Goal: Communication & Community: Answer question/provide support

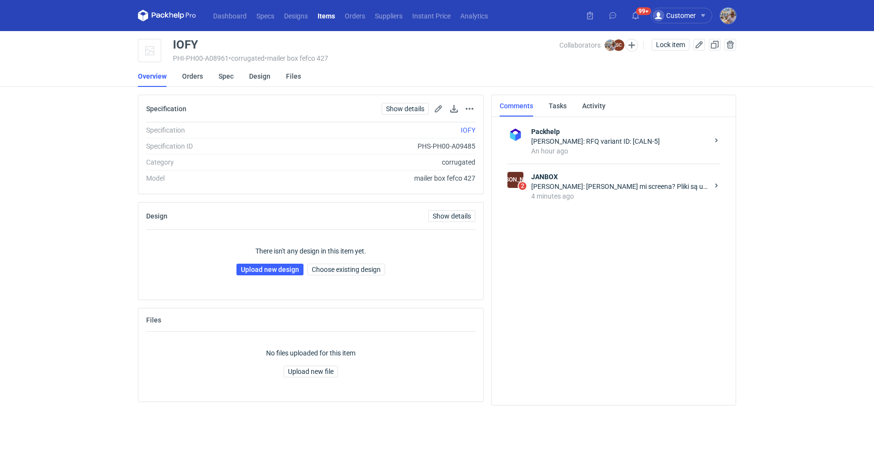
click at [579, 185] on div "[PERSON_NAME]: [PERSON_NAME] mi screena? Pliki są uszkodzone nie otwierają się" at bounding box center [619, 187] width 177 height 10
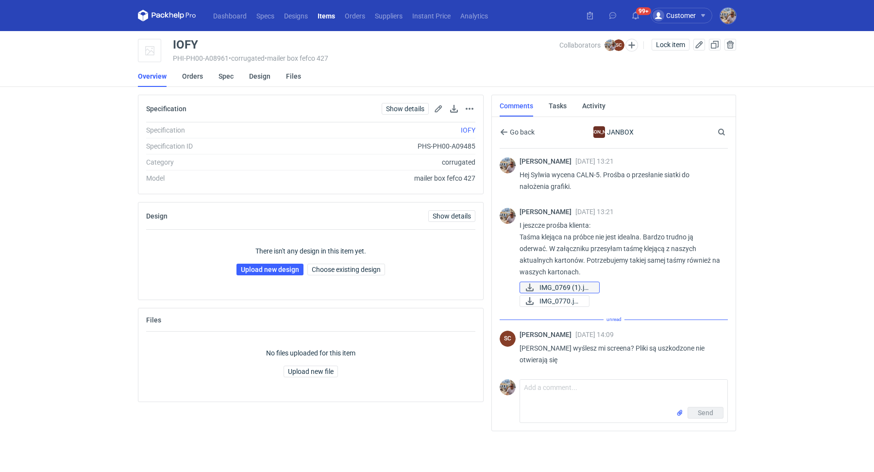
click at [563, 284] on span "IMG_0769 (1).jpeg" at bounding box center [565, 287] width 52 height 11
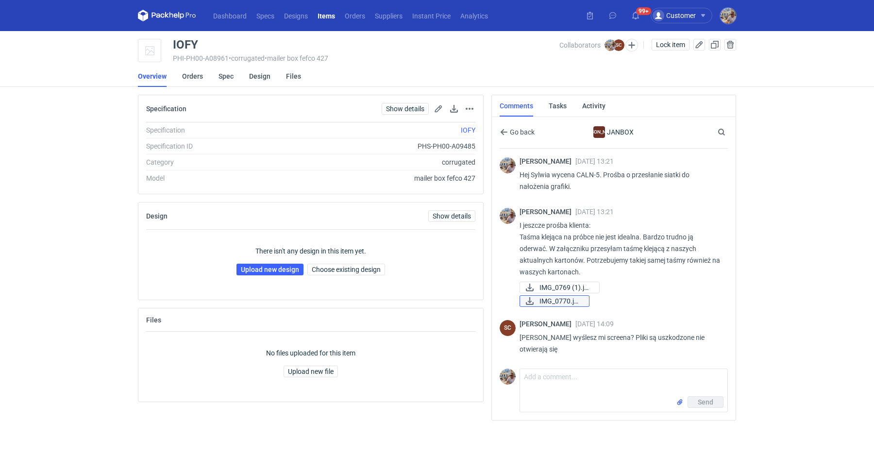
click at [562, 296] on span "IMG_0770.jpeg" at bounding box center [560, 301] width 42 height 11
click at [567, 286] on span "IMG_0769 (1).jpeg" at bounding box center [565, 287] width 52 height 11
click at [563, 296] on span "IMG_0770.jpeg" at bounding box center [560, 301] width 42 height 11
click at [292, 77] on link "Files" at bounding box center [293, 76] width 15 height 21
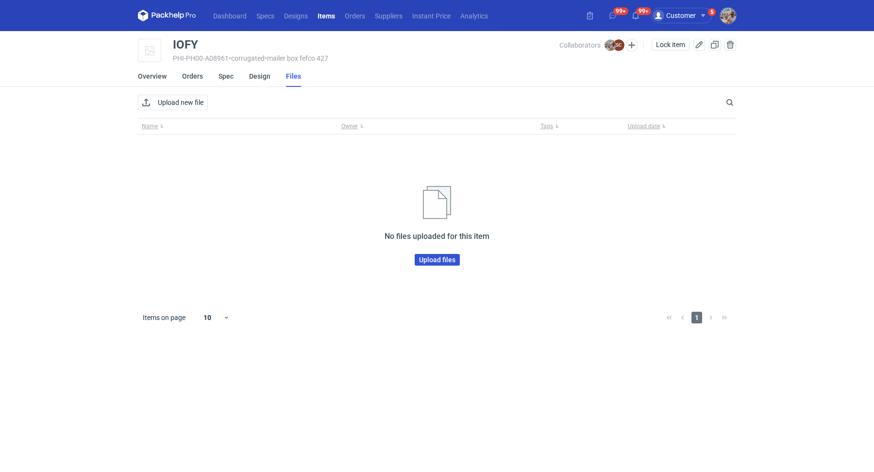
click at [444, 262] on span "Upload files" at bounding box center [437, 259] width 36 height 7
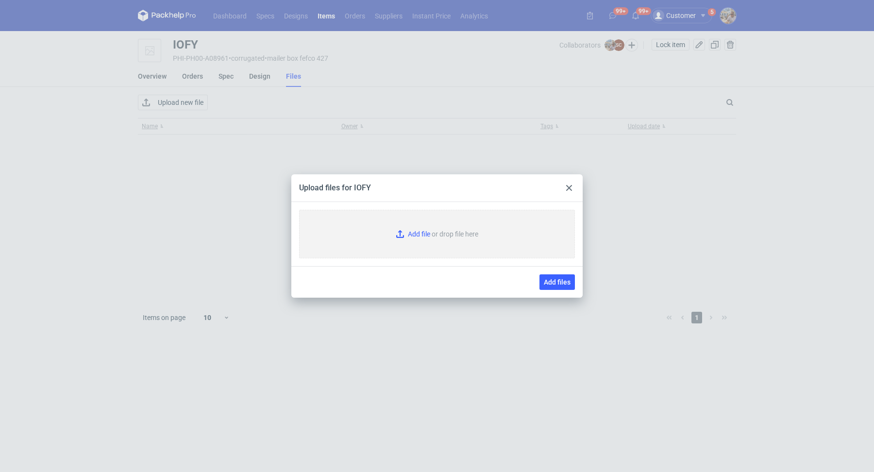
click at [415, 225] on input "Add file or drop file here" at bounding box center [437, 234] width 276 height 49
type input "C:\fakepath\img-0769-1.jpeg"
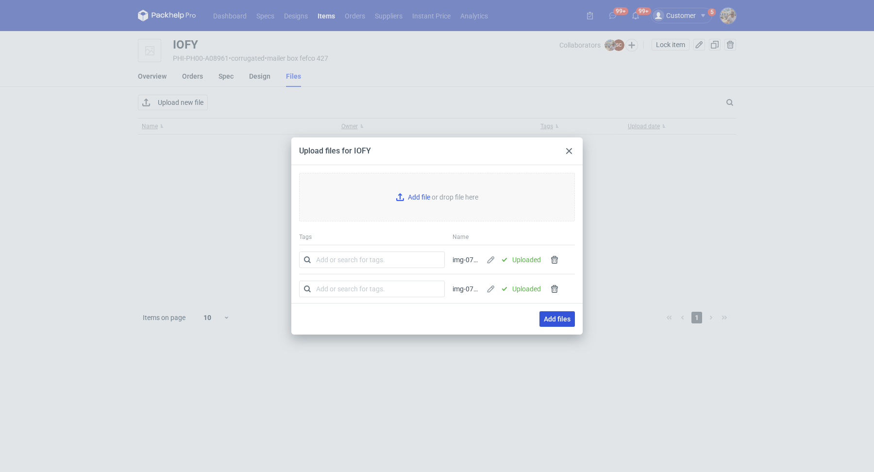
click at [567, 316] on span "Add files" at bounding box center [557, 319] width 27 height 7
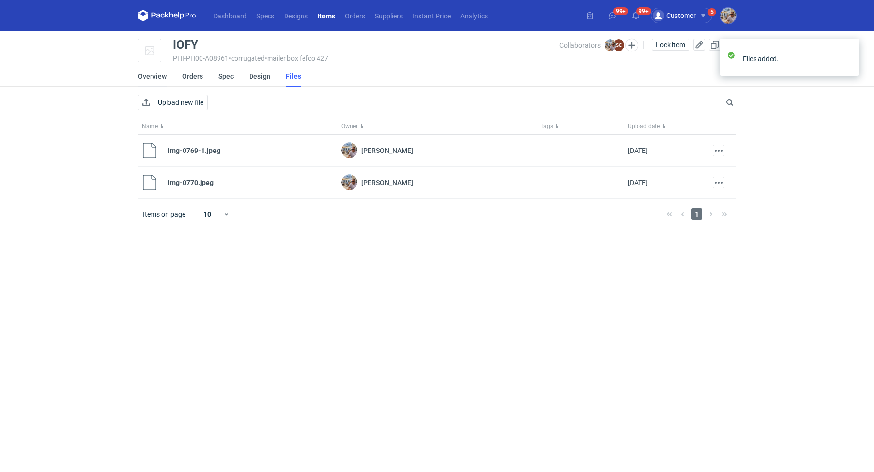
click at [155, 75] on link "Overview" at bounding box center [152, 76] width 29 height 21
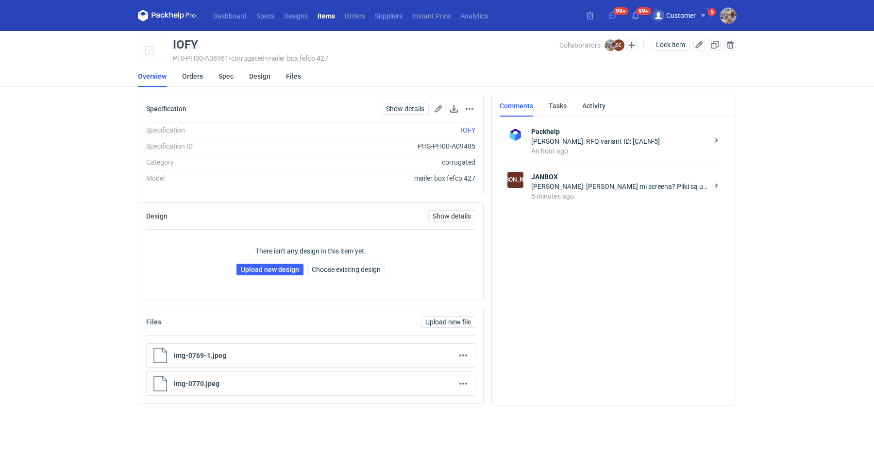
click at [593, 182] on div "Sylwia Cichórz: Michał wyślesz mi screena? Pliki są uszkodzone nie otwierają się" at bounding box center [619, 187] width 177 height 10
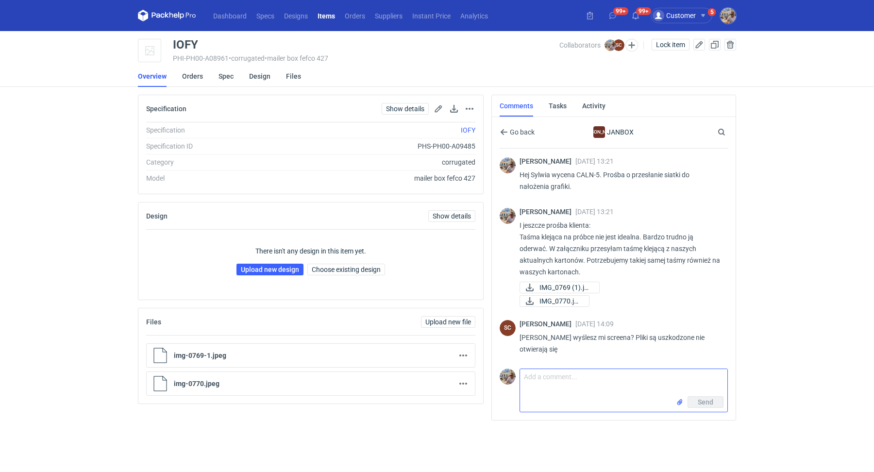
click at [566, 380] on textarea "Comment message" at bounding box center [623, 382] width 207 height 27
type textarea "s"
type textarea "Sylwia załaczyłem do zakładki files. Sprawdź teraz?"
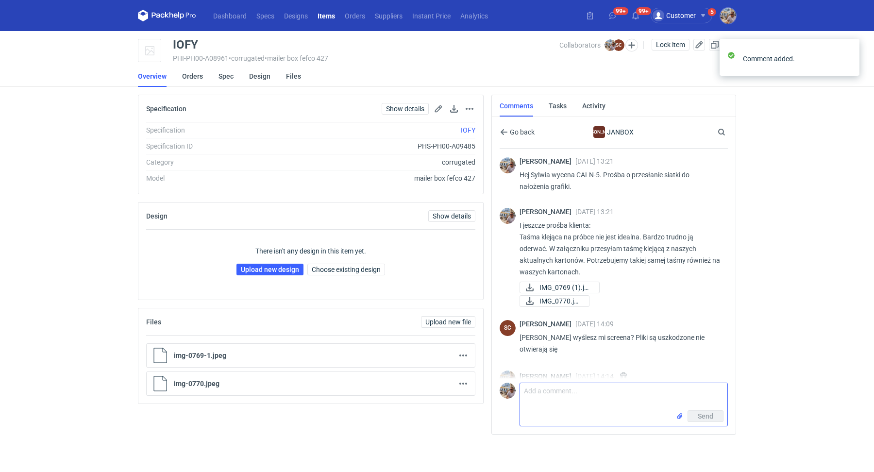
scroll to position [17, 0]
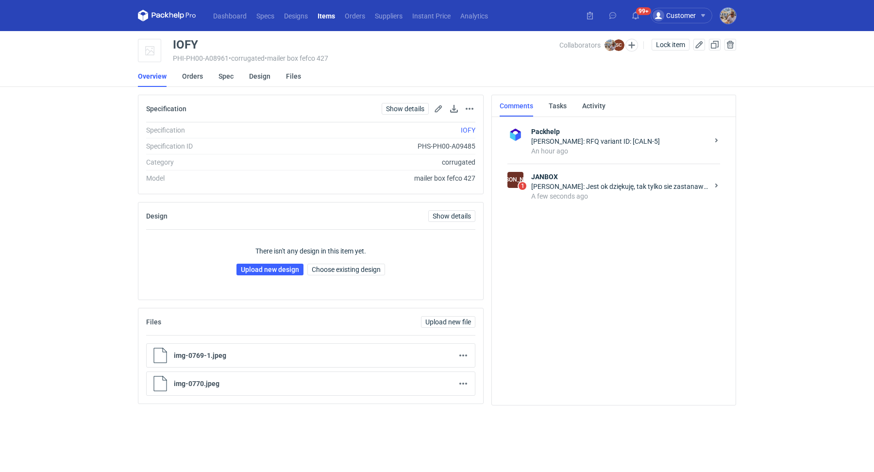
click at [584, 172] on strong "JANBOX" at bounding box center [619, 177] width 177 height 10
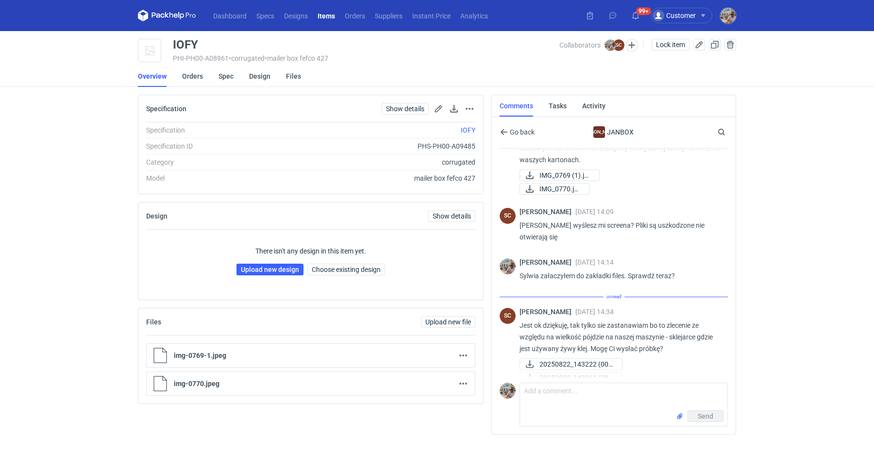
scroll to position [102, 0]
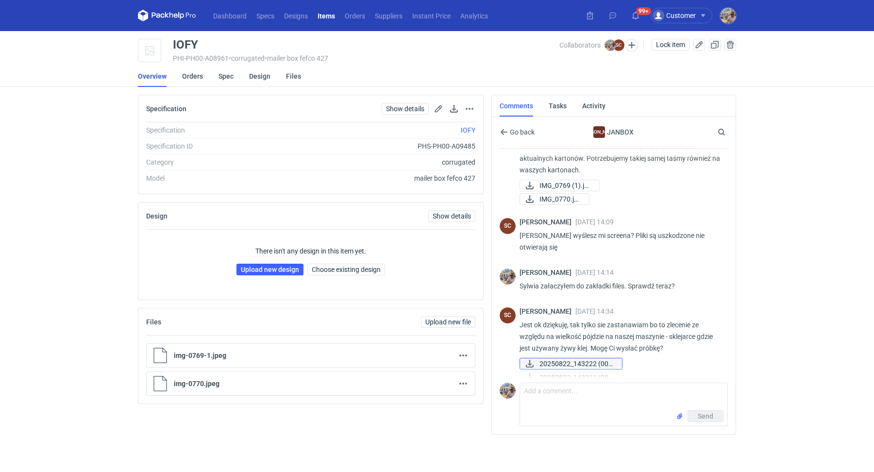
click at [549, 358] on span "20250822_143222 (002..." at bounding box center [576, 363] width 75 height 11
click at [551, 372] on span "20250822_143311 (002..." at bounding box center [576, 377] width 75 height 11
click at [600, 372] on span "20250822_143311 (002..." at bounding box center [576, 377] width 75 height 11
click at [575, 358] on span "20250822_143222 (002..." at bounding box center [576, 363] width 75 height 11
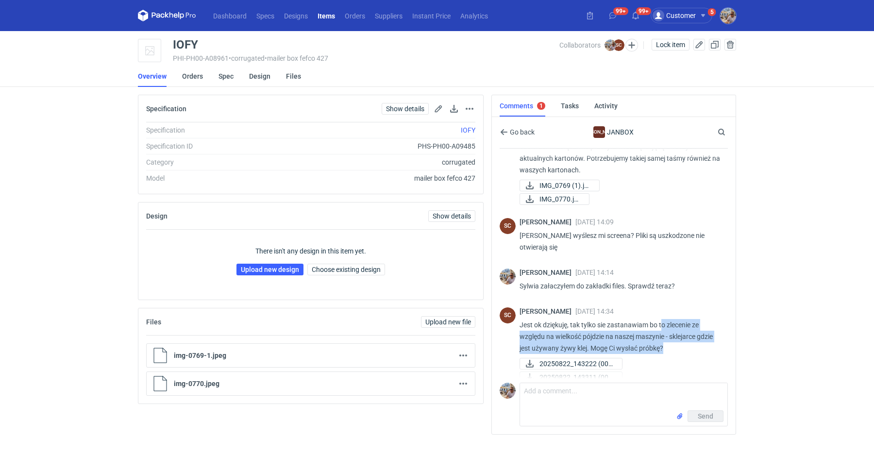
drag, startPoint x: 661, startPoint y: 311, endPoint x: 672, endPoint y: 336, distance: 28.1
click at [672, 336] on p "Jest ok dziękuję, tak tylko sie zastanawiam bo to zlecenie ze względu na wielko…" at bounding box center [620, 336] width 201 height 35
copy p "o zlecenie ze względu na wielkość pójdzie na naszej maszynie - sklejarce gdzie …"
click at [589, 403] on textarea "Comment message" at bounding box center [623, 396] width 207 height 27
type textarea "S"
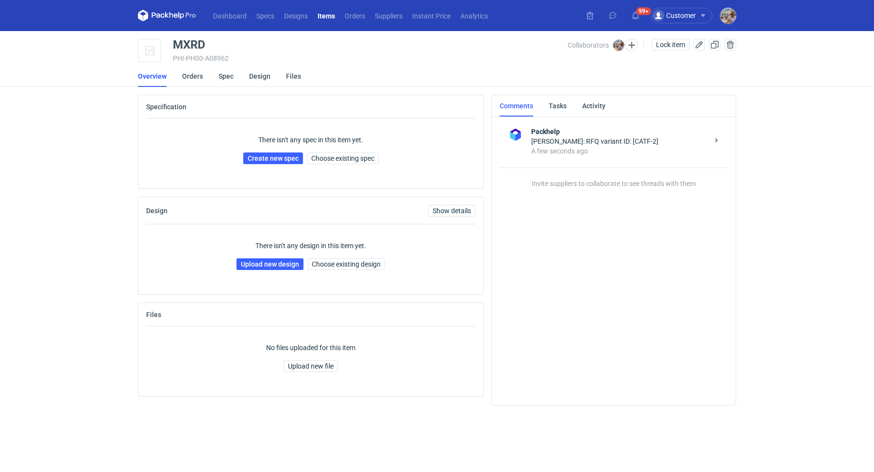
click at [339, 150] on div "There isn't any spec in this item yet. Create new spec Choose existing spec" at bounding box center [310, 149] width 329 height 62
click at [345, 158] on span "Choose existing spec" at bounding box center [342, 158] width 63 height 7
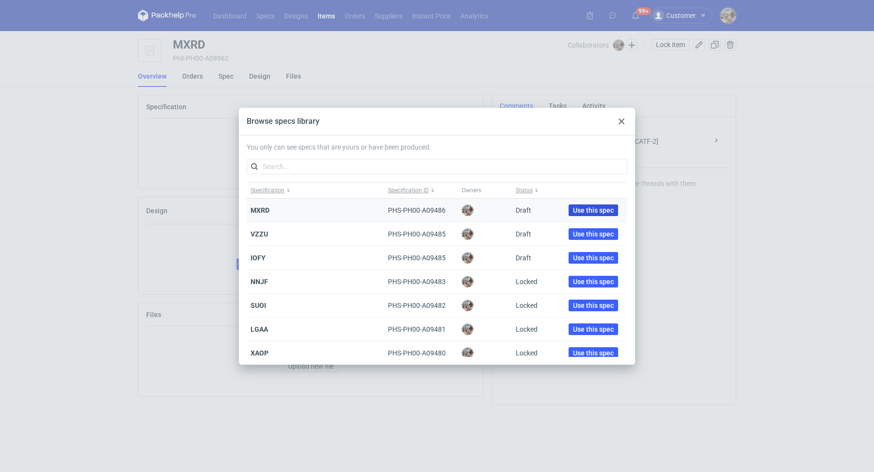
click at [583, 208] on span "Use this spec" at bounding box center [593, 210] width 41 height 7
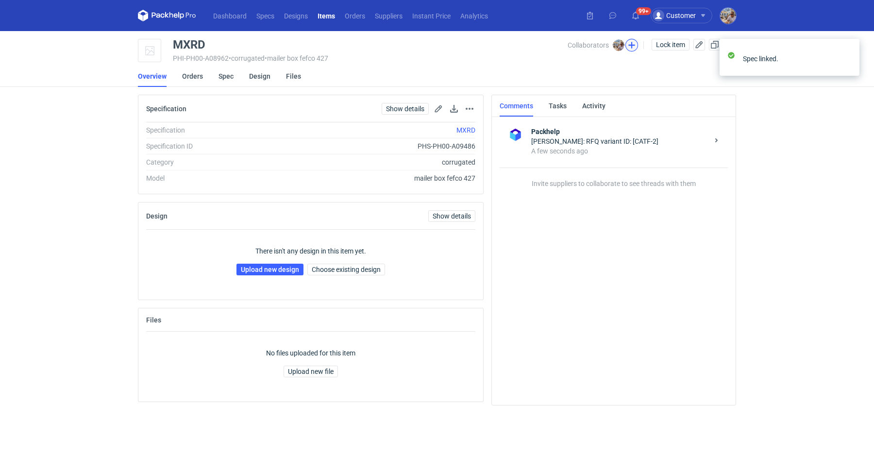
click at [630, 40] on button "button" at bounding box center [631, 45] width 13 height 13
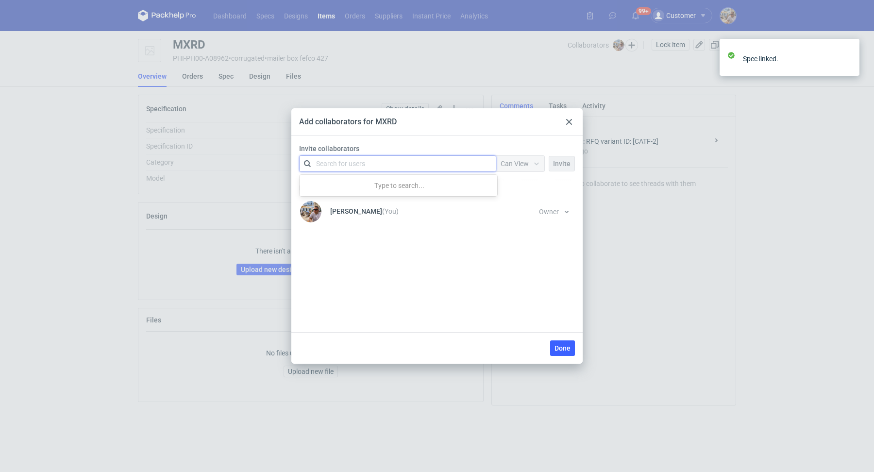
click at [363, 166] on div "Search for users" at bounding box center [340, 164] width 49 height 10
type input "TFP"
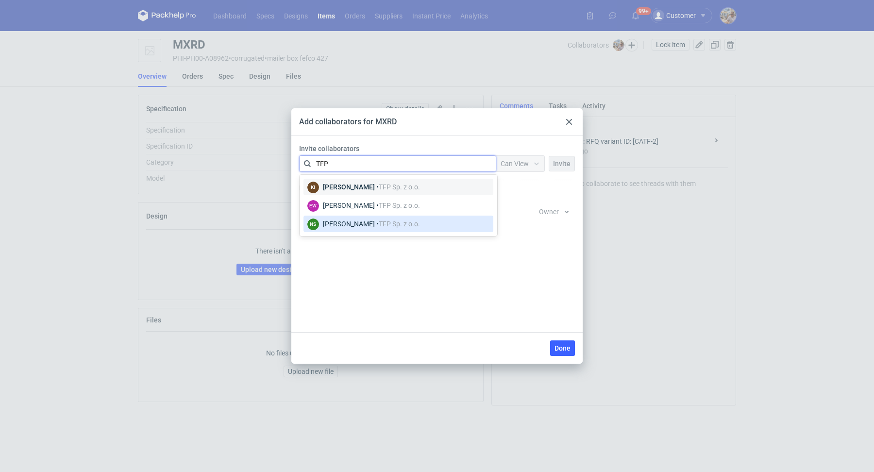
click at [370, 221] on div "Natalia Stępak • TFP Sp. z o.o." at bounding box center [371, 224] width 97 height 10
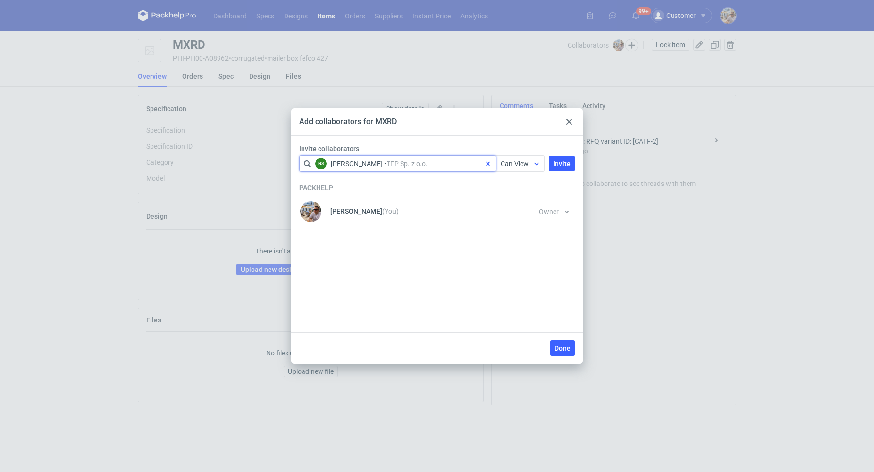
click at [519, 165] on span "Can View" at bounding box center [515, 164] width 28 height 8
click at [513, 202] on span "Can Edit" at bounding box center [517, 201] width 25 height 10
click at [564, 162] on span "Invite" at bounding box center [561, 163] width 17 height 7
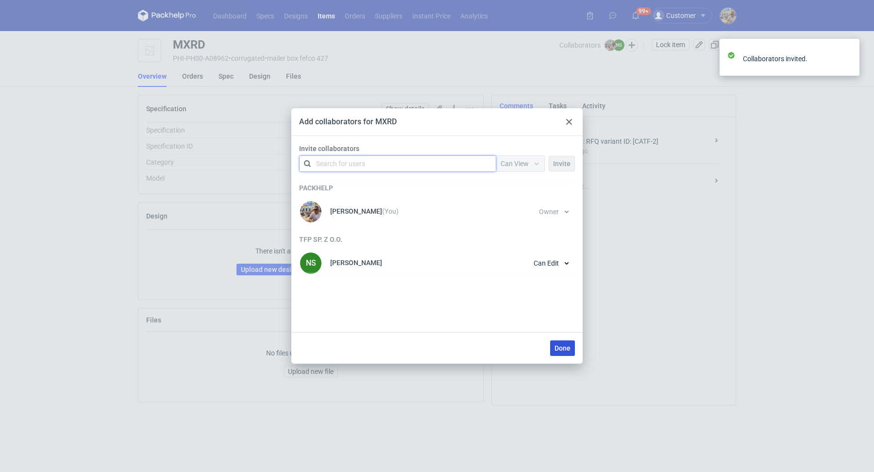
click at [562, 347] on span "Done" at bounding box center [562, 348] width 16 height 7
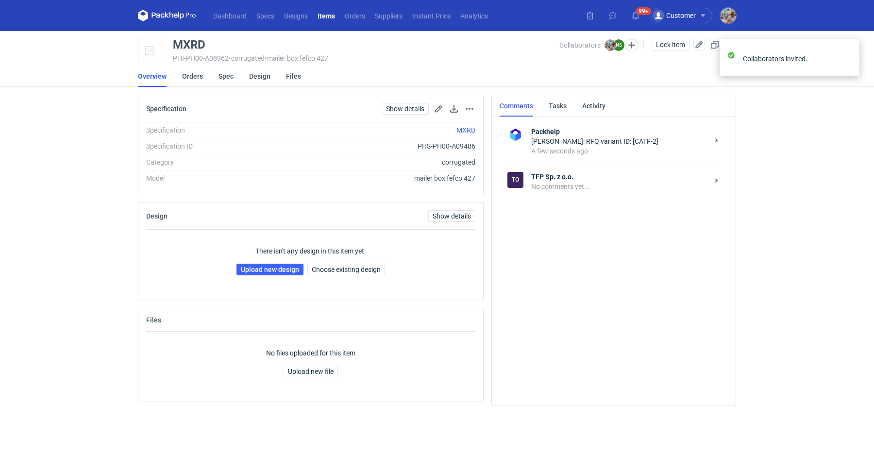
click at [558, 174] on strong "TFP Sp. z o.o." at bounding box center [619, 177] width 177 height 10
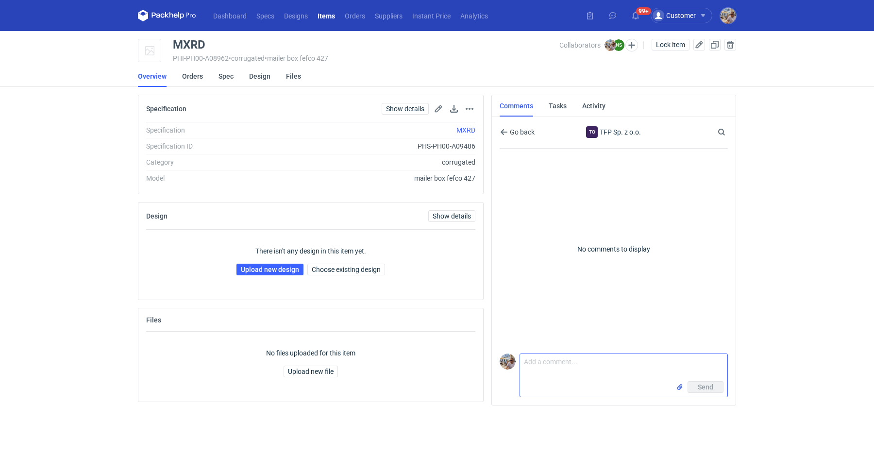
click at [566, 355] on textarea "Comment message" at bounding box center [623, 367] width 207 height 27
click at [647, 369] on textarea "Pani Natalio czekam na wycenę dla" at bounding box center [623, 367] width 207 height 27
paste textarea "CATF-2"
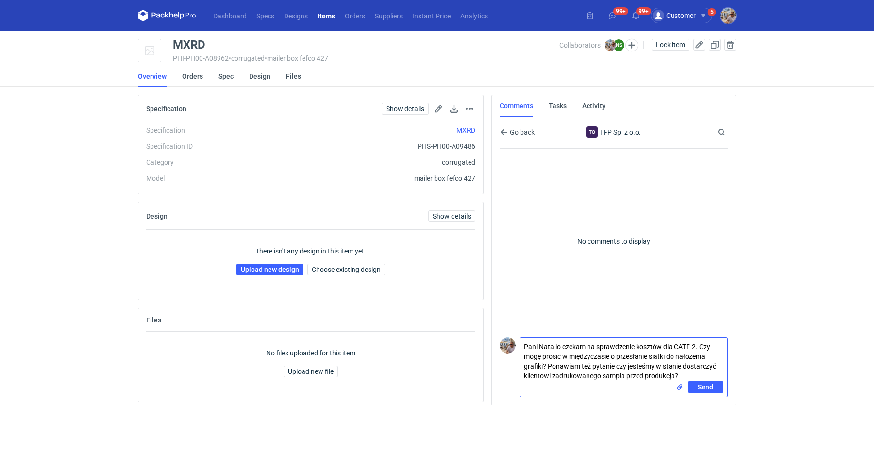
type textarea "Pani Natalio czekam na sprawdzenie kosztów dla CATF-2. Czy mogę prosić w między…"
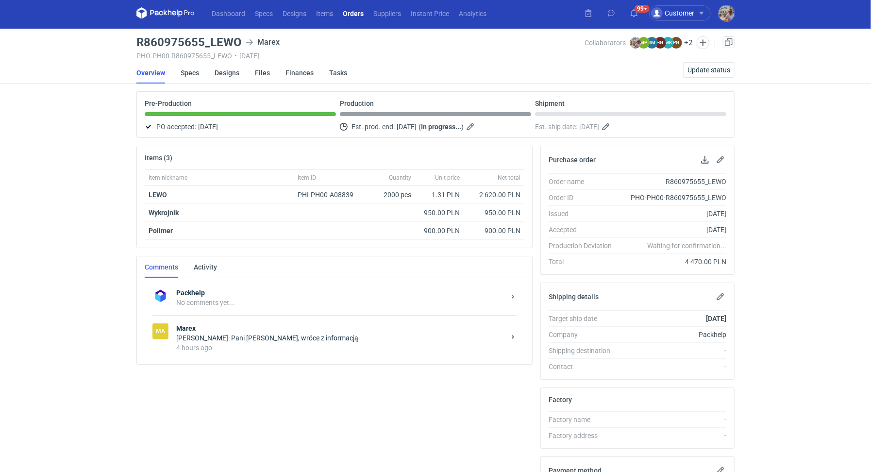
click at [284, 343] on div "4 hours ago" at bounding box center [340, 348] width 329 height 10
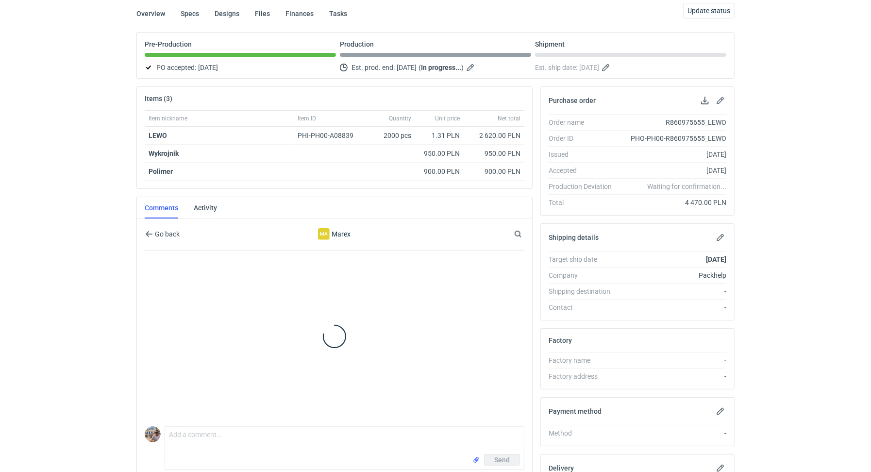
scroll to position [158, 0]
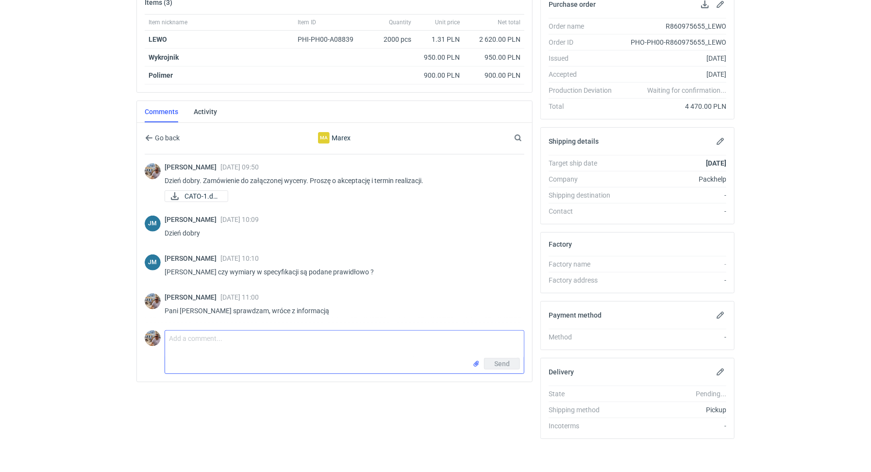
click at [261, 341] on textarea "Comment message" at bounding box center [344, 344] width 359 height 27
type textarea "Pani Joanno wszystko jest prawidłowo zarówno w specyfikacji jak i w pliku"
